Goal: Task Accomplishment & Management: Use online tool/utility

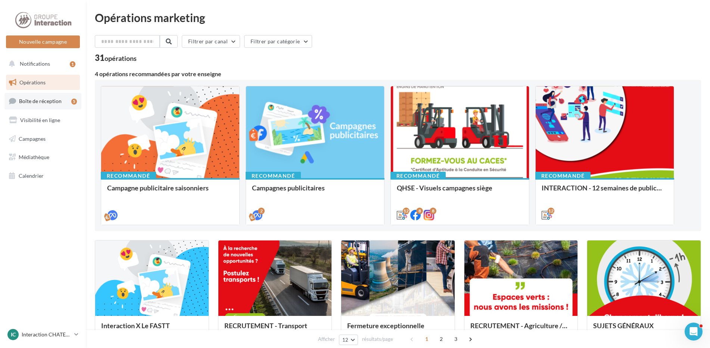
click at [43, 102] on span "Boîte de réception" at bounding box center [40, 101] width 43 height 6
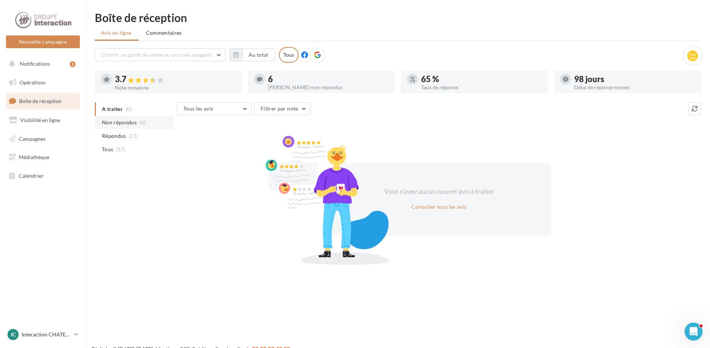
click at [124, 118] on li "Non répondus (6)" at bounding box center [134, 122] width 79 height 13
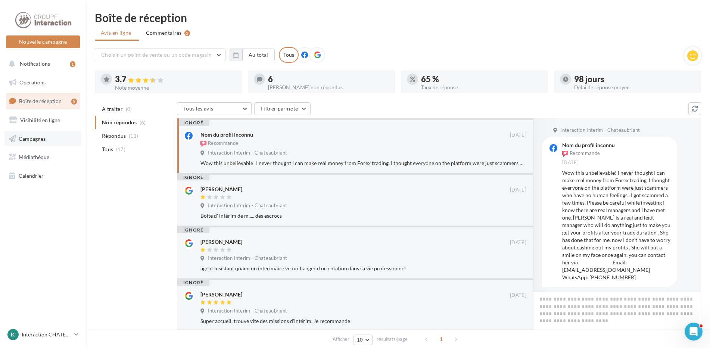
click at [40, 137] on span "Campagnes" at bounding box center [32, 138] width 27 height 6
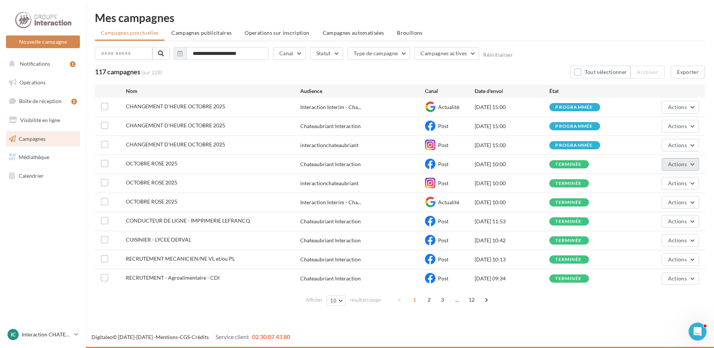
click at [692, 165] on button "Actions" at bounding box center [679, 164] width 37 height 13
click at [652, 219] on button "Dupliquer" at bounding box center [661, 220] width 75 height 19
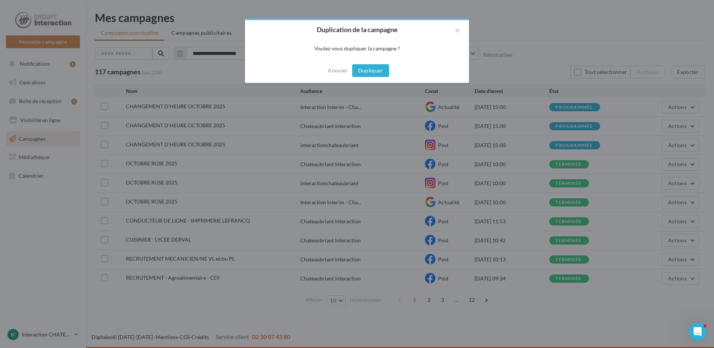
click at [368, 70] on button "Dupliquer" at bounding box center [370, 70] width 37 height 13
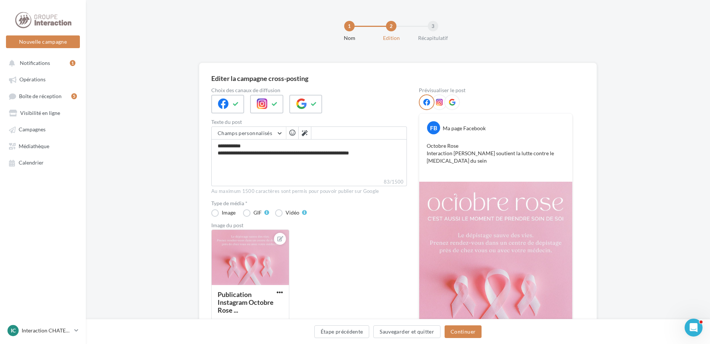
scroll to position [101, 0]
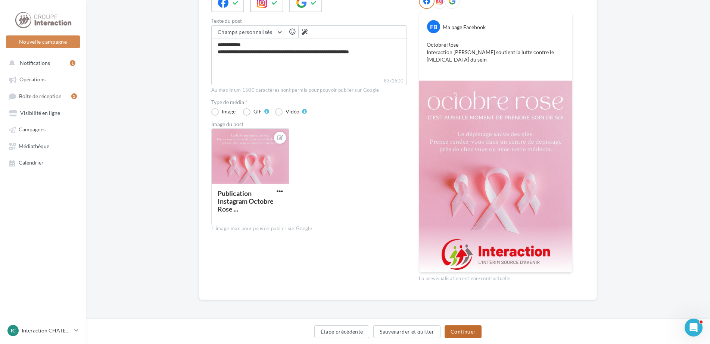
drag, startPoint x: 460, startPoint y: 333, endPoint x: 386, endPoint y: 323, distance: 74.9
click at [460, 333] on button "Continuer" at bounding box center [463, 331] width 37 height 13
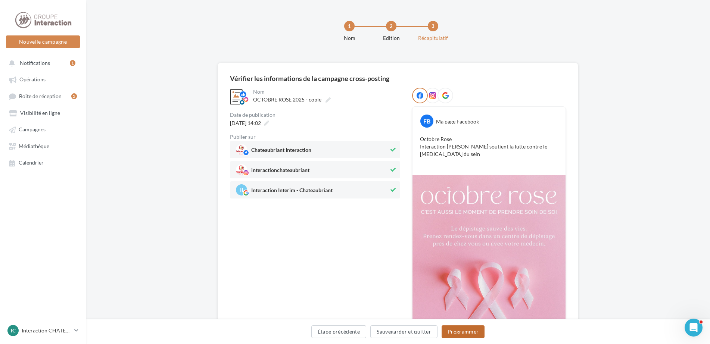
click at [466, 331] on button "Programmer" at bounding box center [463, 331] width 43 height 13
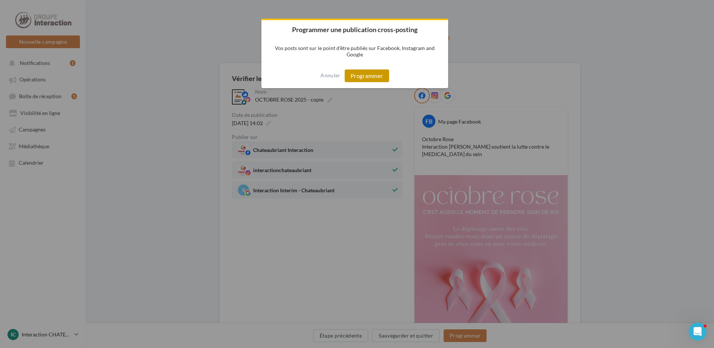
click at [365, 74] on button "Programmer" at bounding box center [367, 75] width 44 height 13
